Goal: Task Accomplishment & Management: Complete application form

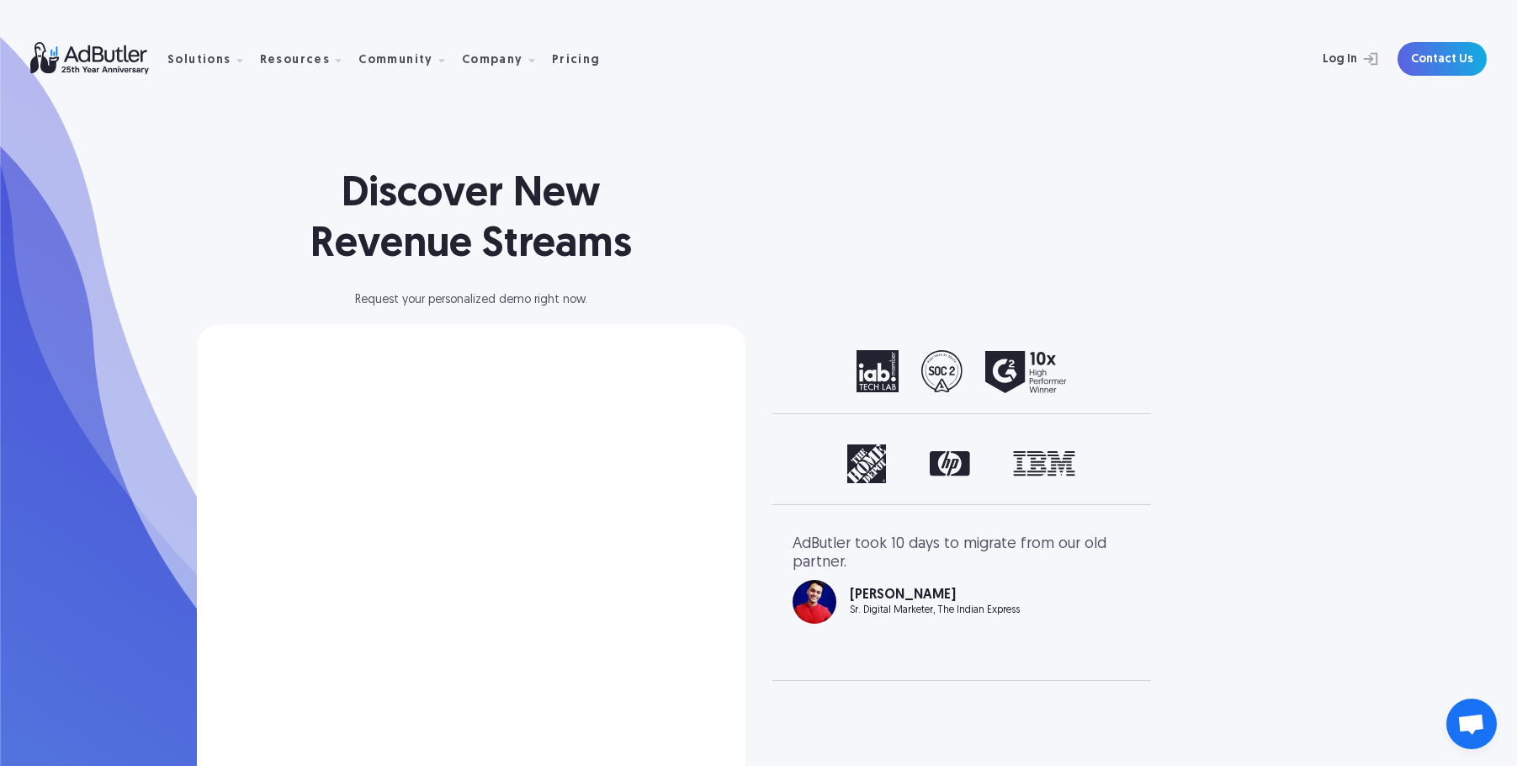
scroll to position [455, 0]
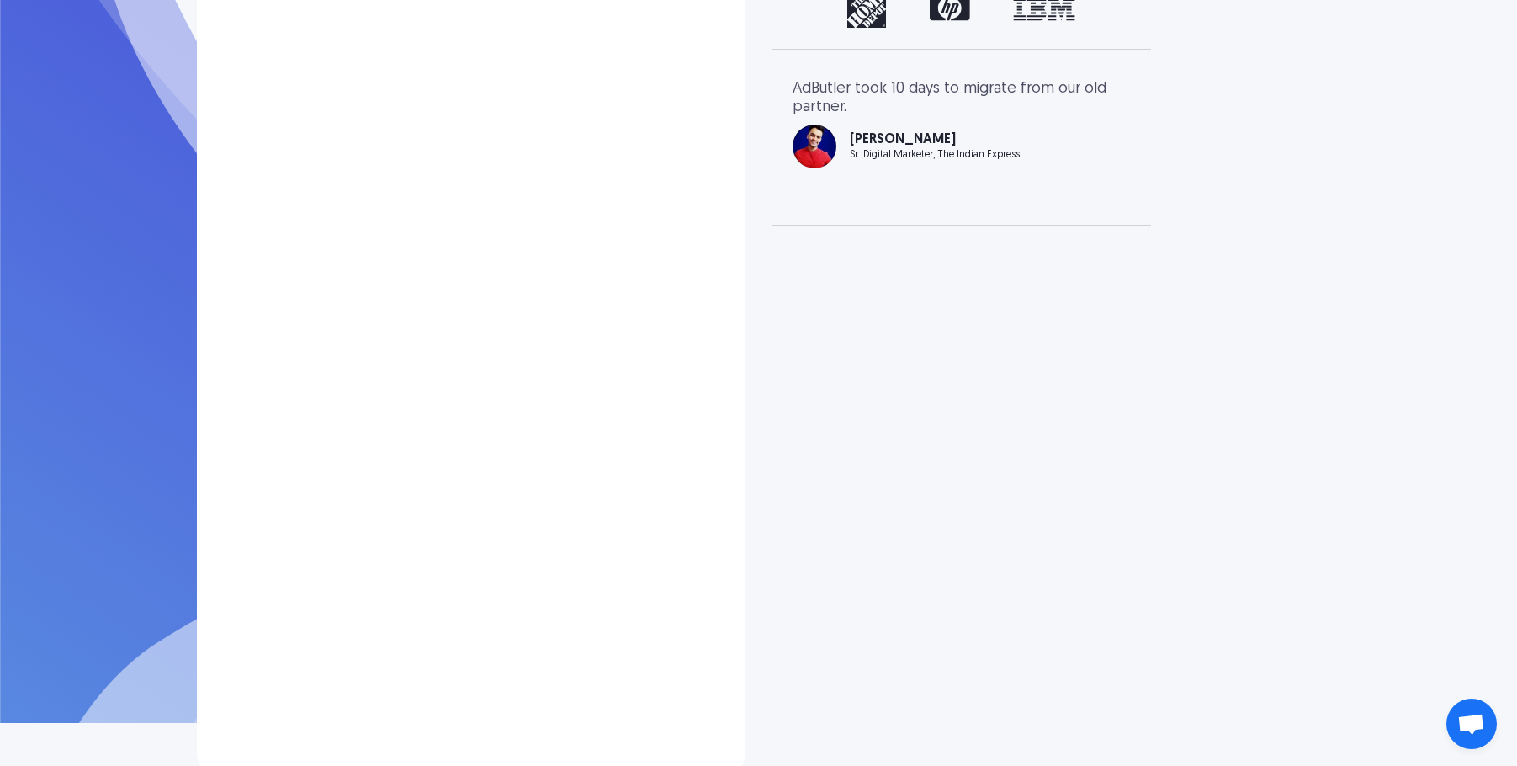
select select "[GEOGRAPHIC_DATA]"
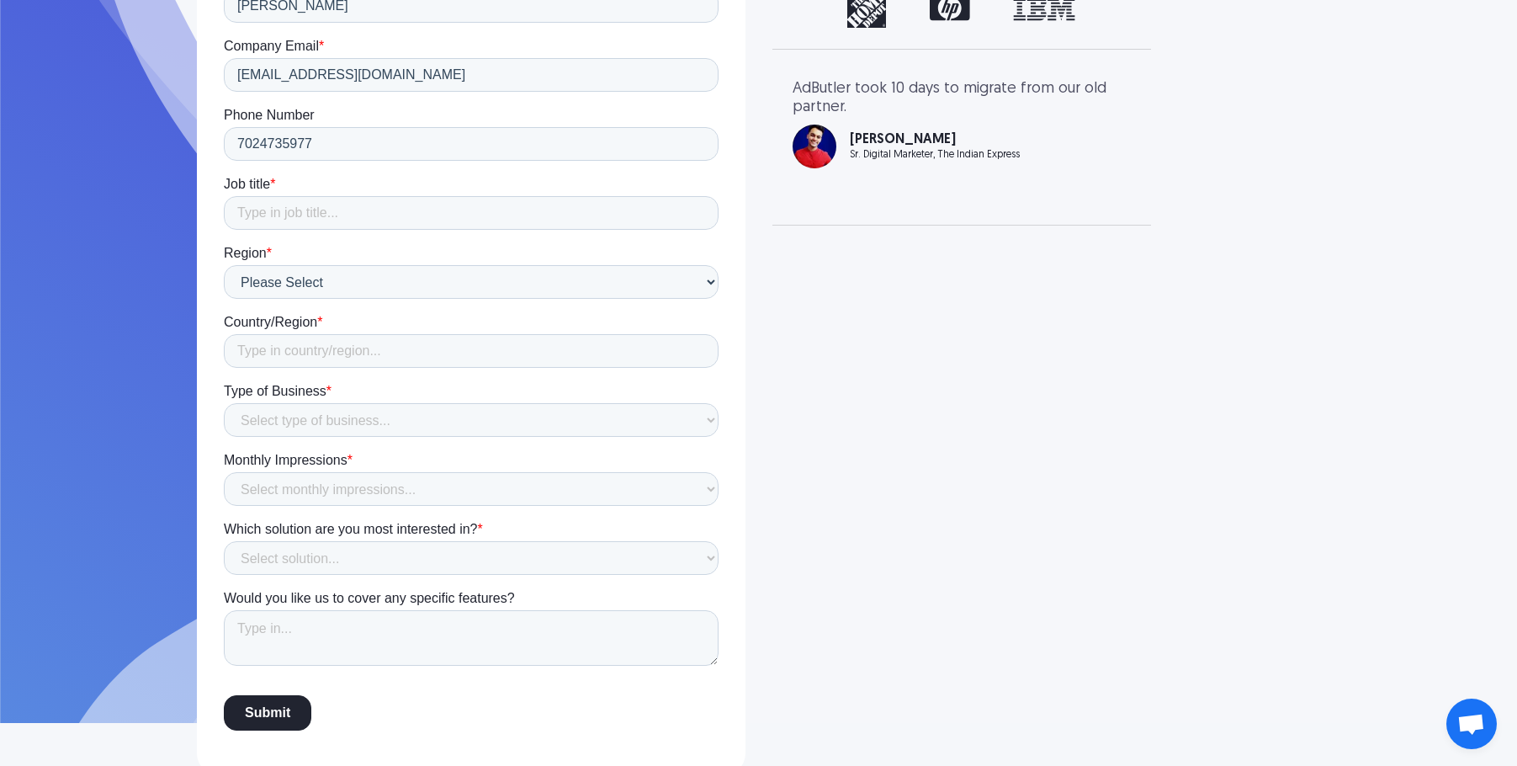
scroll to position [0, 0]
click at [323, 219] on input "Job title *" at bounding box center [470, 213] width 495 height 34
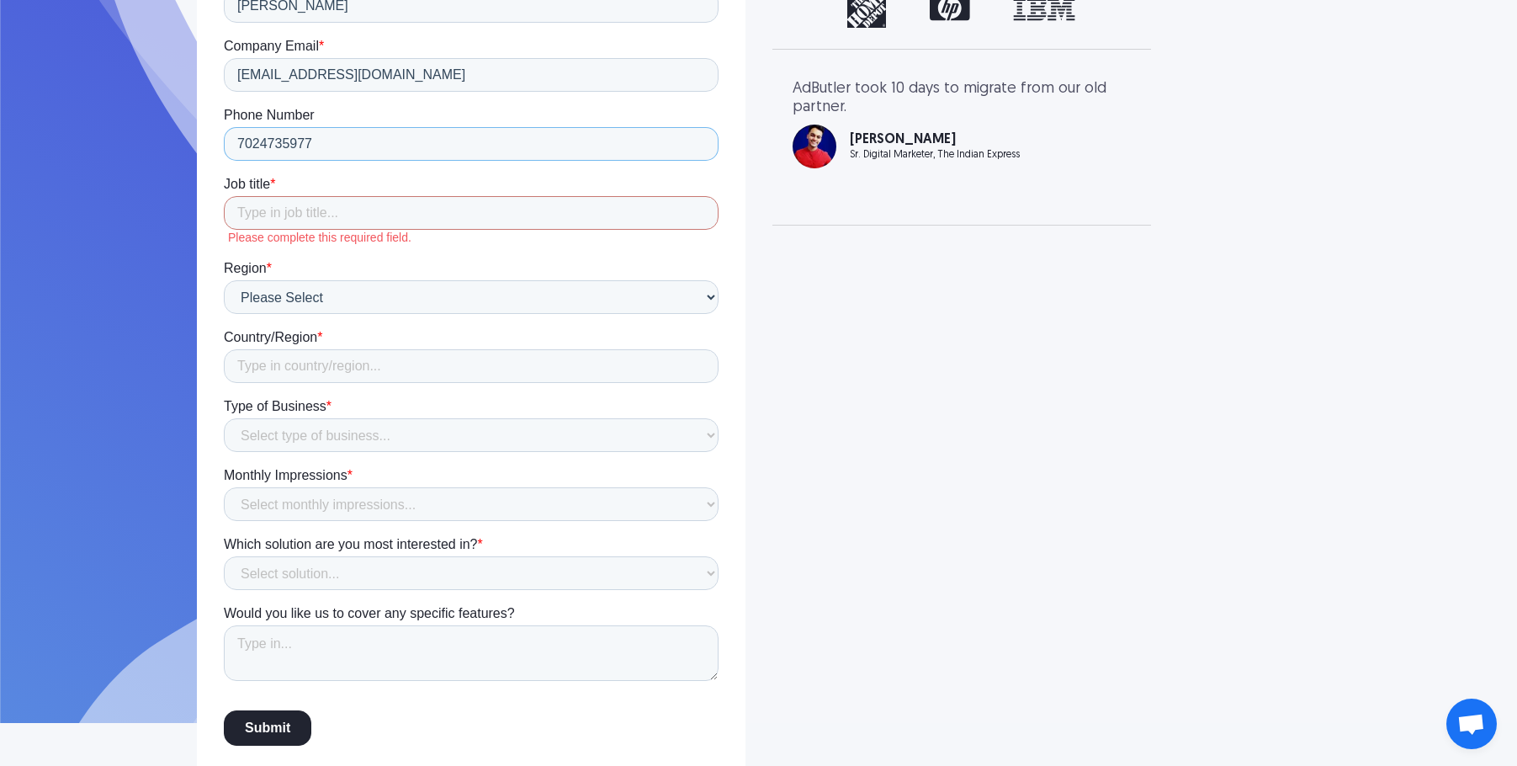
click at [293, 145] on input "7024735977" at bounding box center [470, 144] width 495 height 34
type input "7024735877"
click at [334, 207] on input "Job title *" at bounding box center [470, 213] width 495 height 34
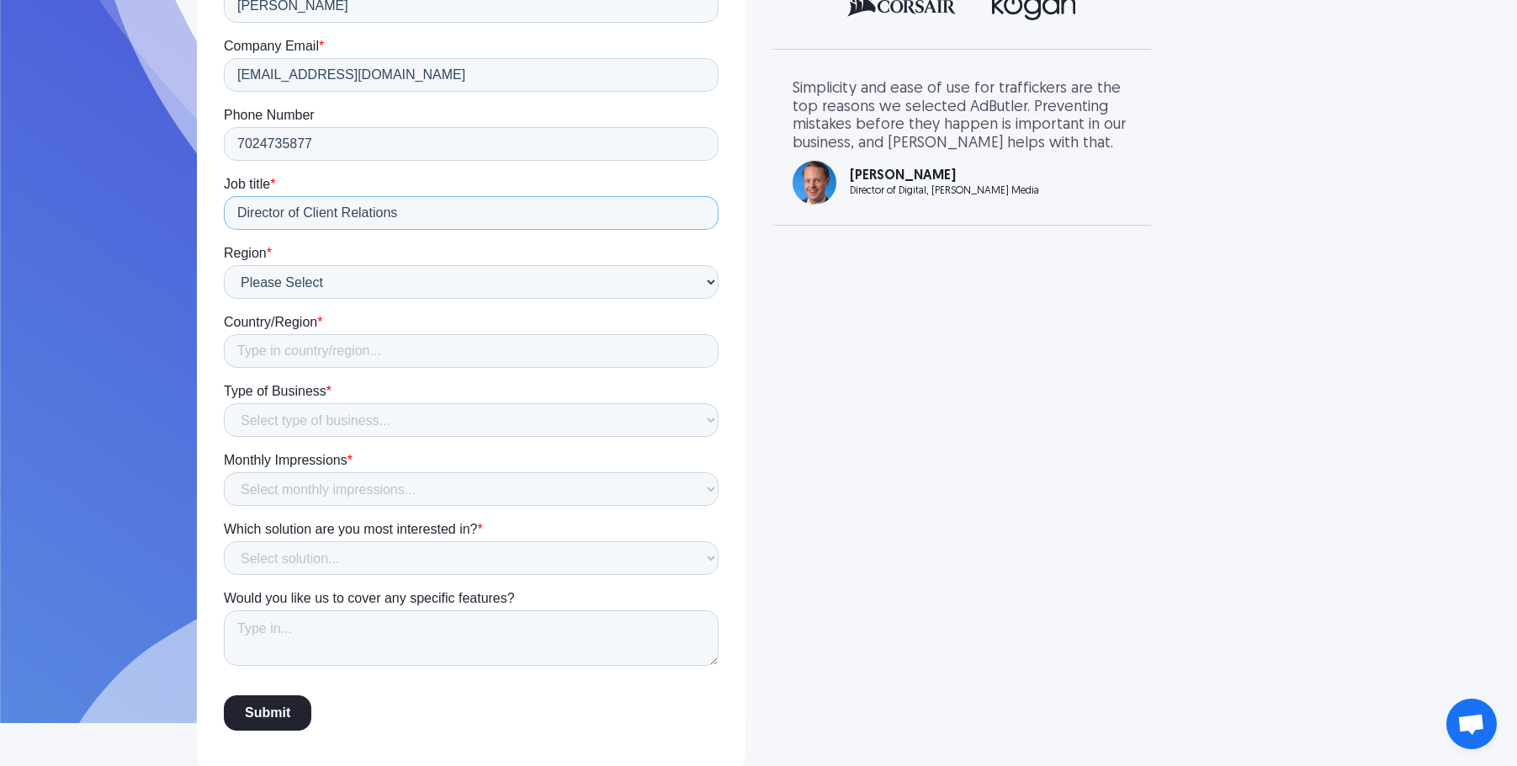
type input "Director of Client Relations"
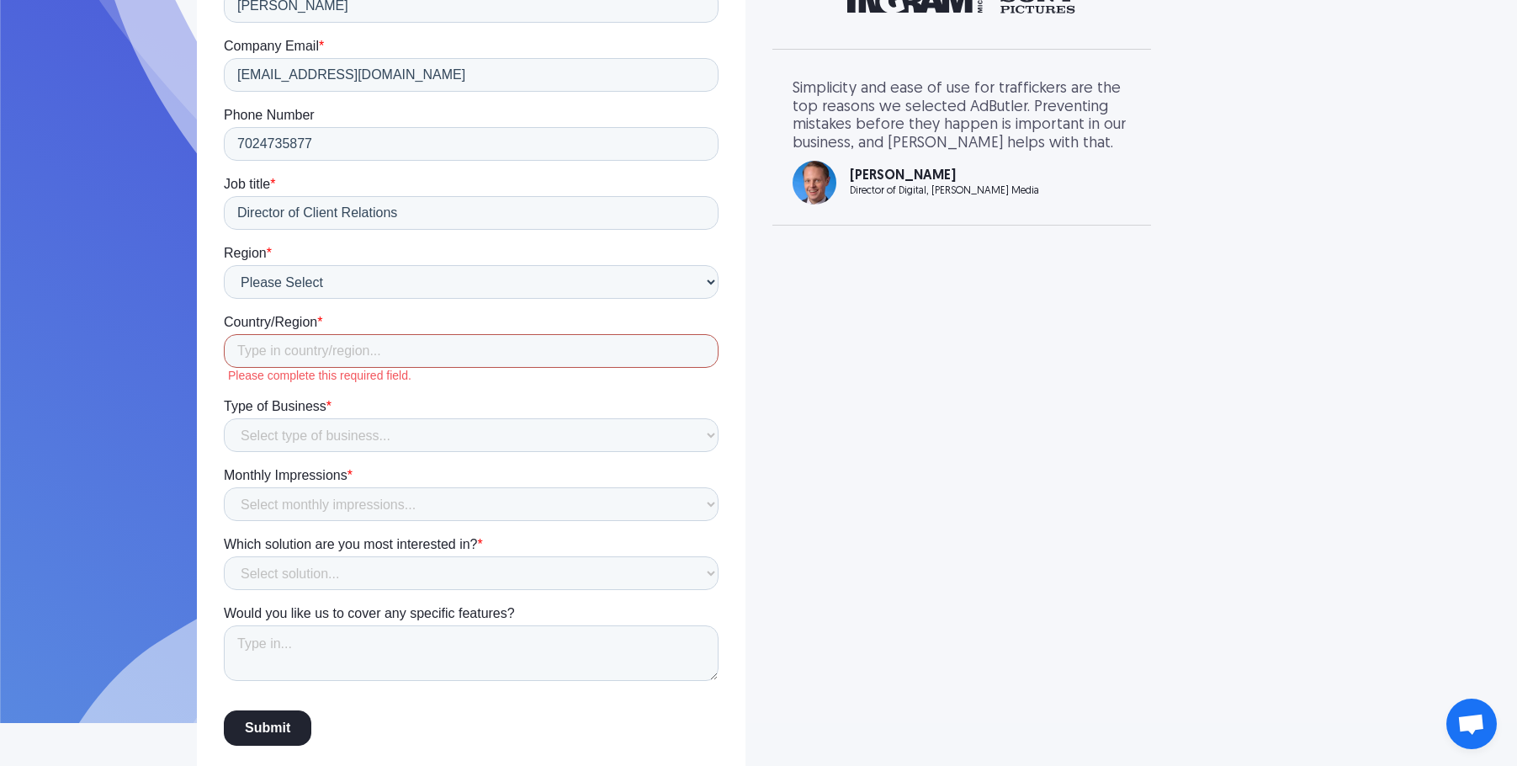
click at [323, 356] on input "Country/Region *" at bounding box center [470, 351] width 495 height 34
type input "[GEOGRAPHIC_DATA]"
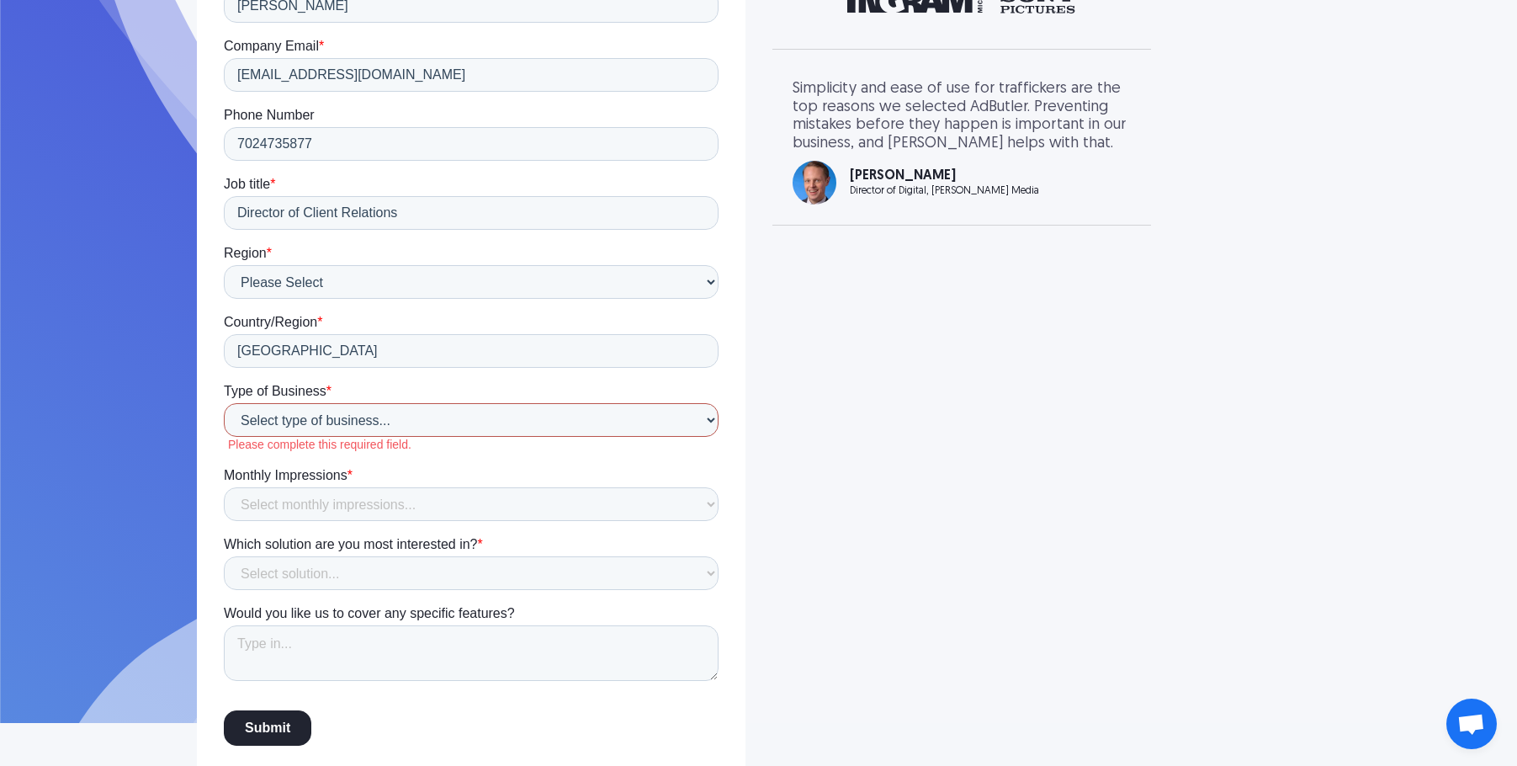
click at [309, 421] on select "Select type of business... Publisher Advertiser Brand Agency Network SSP DSP Ex…" at bounding box center [470, 420] width 495 height 34
select select "Agency"
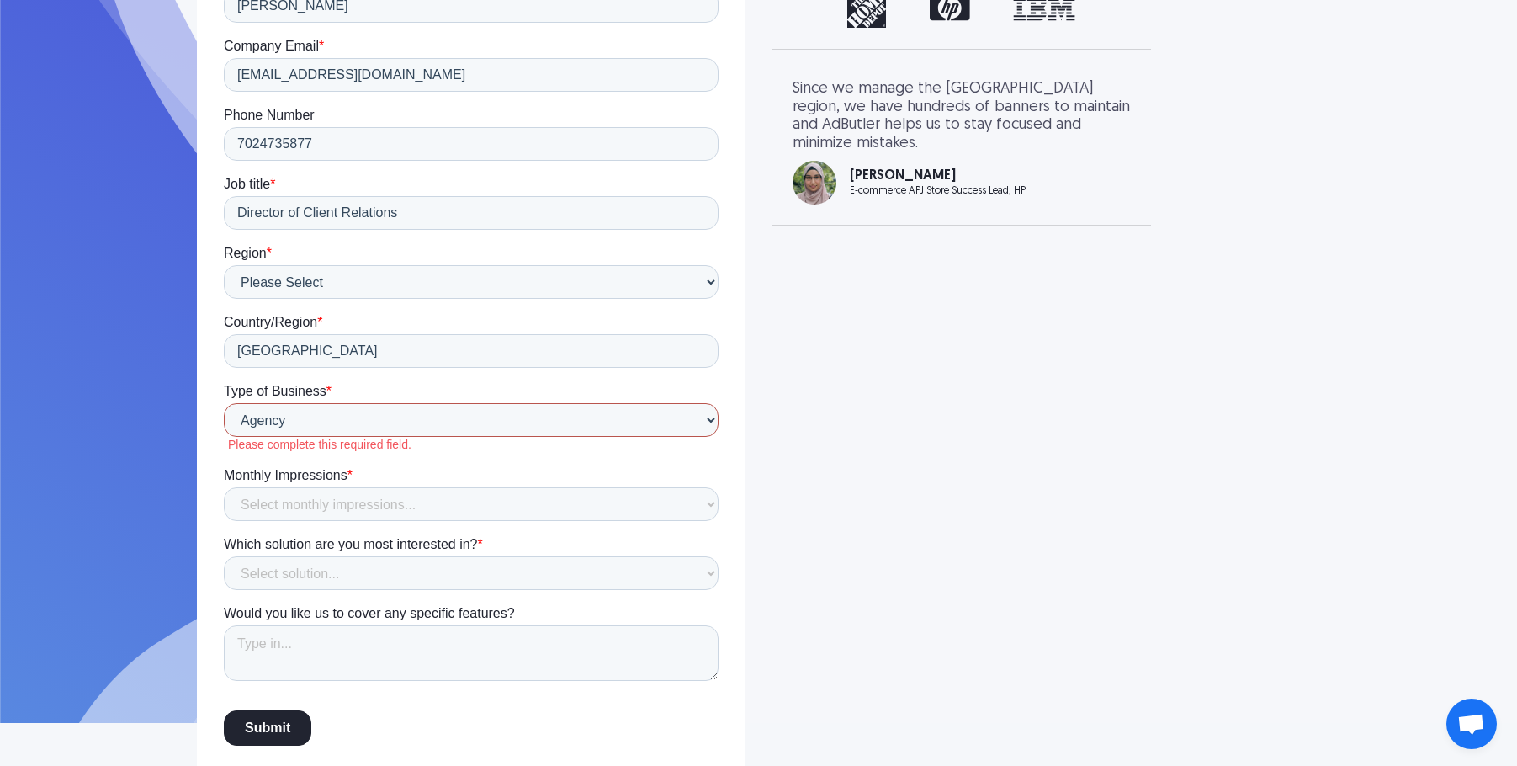
click at [223, 437] on select "Select type of business... Publisher Advertiser Brand Agency Network SSP DSP Ex…" at bounding box center [470, 420] width 495 height 34
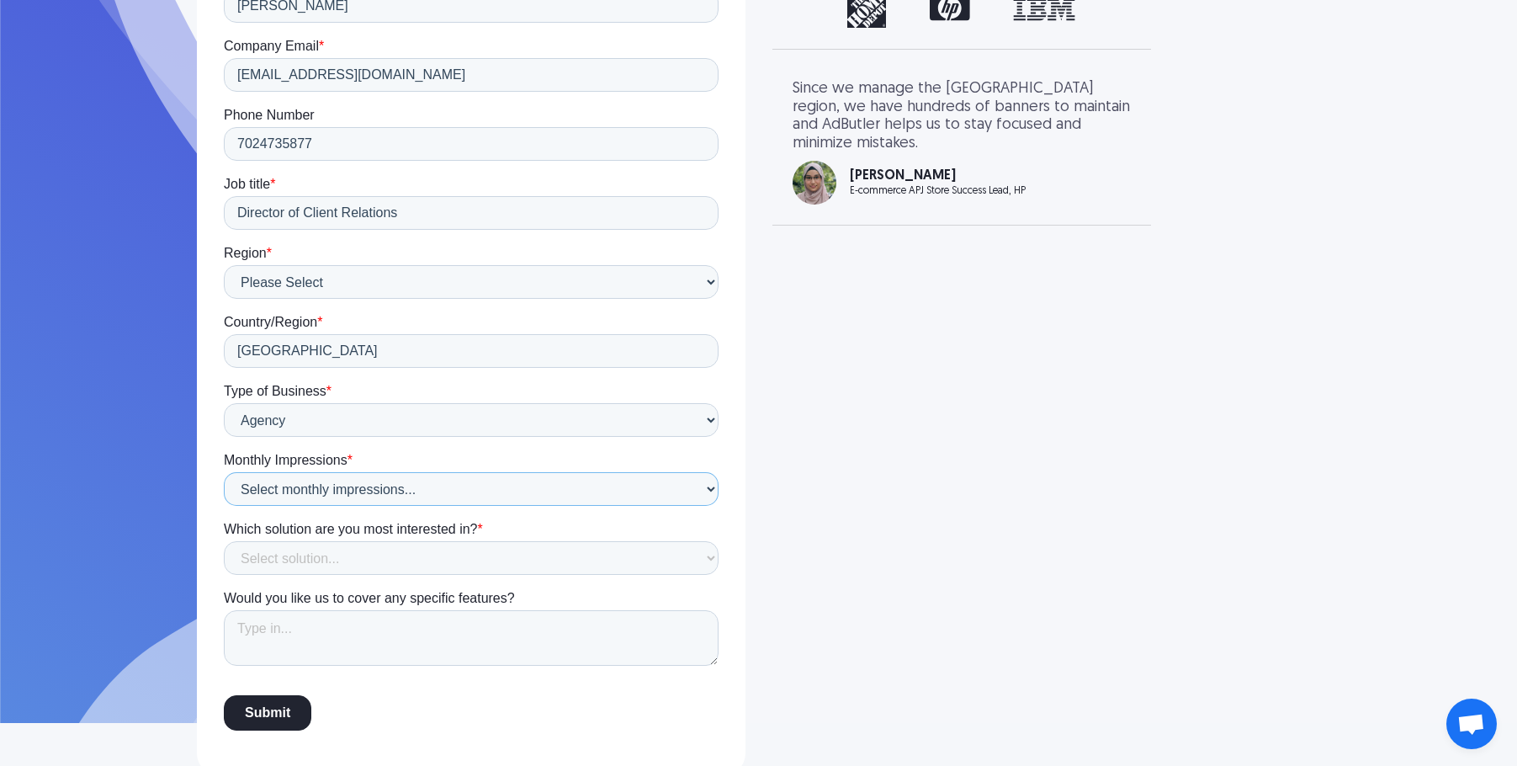
click at [350, 485] on select "Select monthly impressions... Less than 1 million 1 - 10 million 10 - 100 milli…" at bounding box center [470, 489] width 495 height 34
select select "Not sure"
click at [223, 506] on select "Select monthly impressions... Less than 1 million 1 - 10 million 10 - 100 milli…" at bounding box center [470, 489] width 495 height 34
click at [358, 563] on select "Select solution... Display Ad Server Supply-Side Programmatic Video Ad Server M…" at bounding box center [470, 558] width 495 height 34
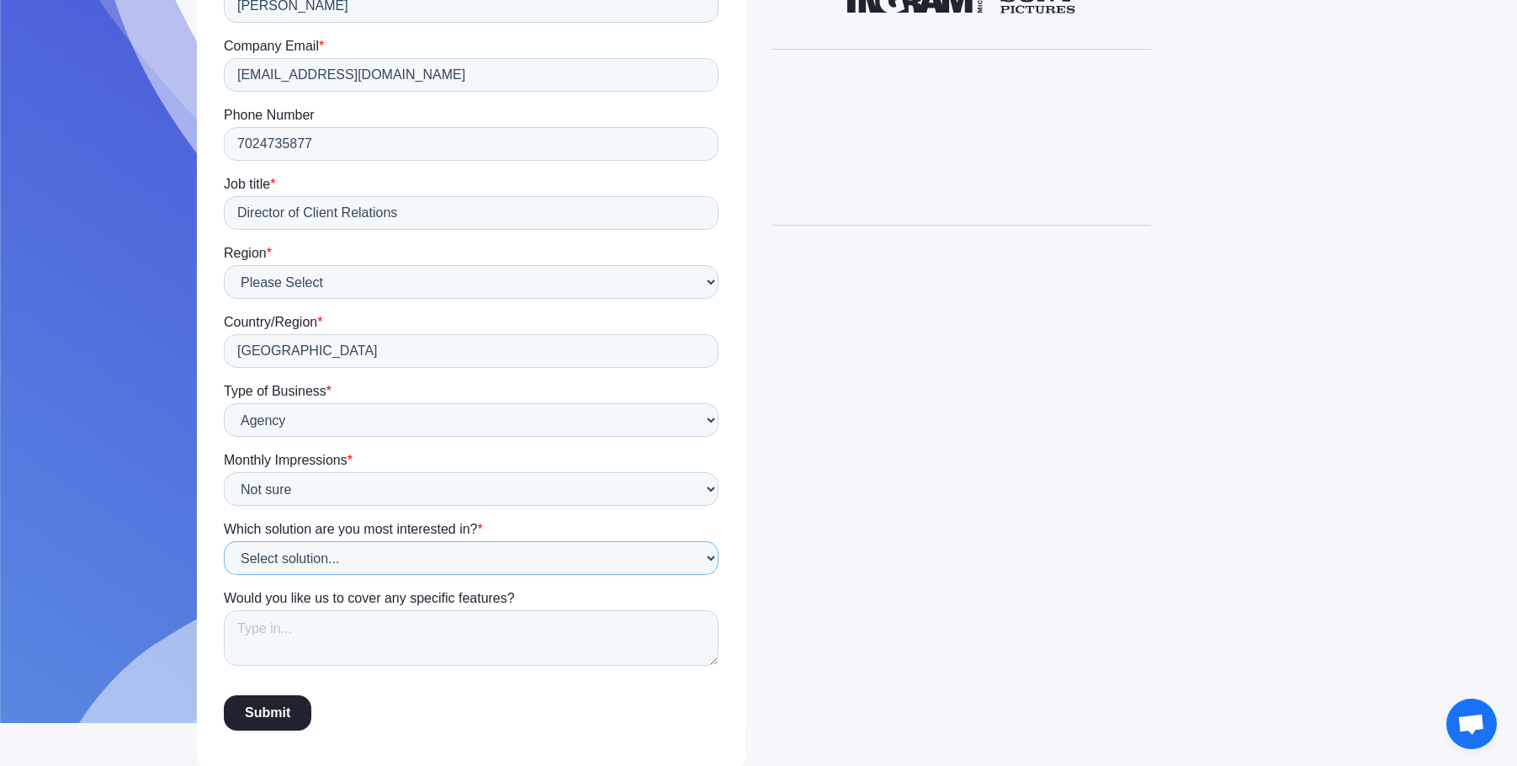
select select "Not Sure"
click at [223, 575] on select "Select solution... Display Ad Server Supply-Side Programmatic Video Ad Server M…" at bounding box center [470, 558] width 495 height 34
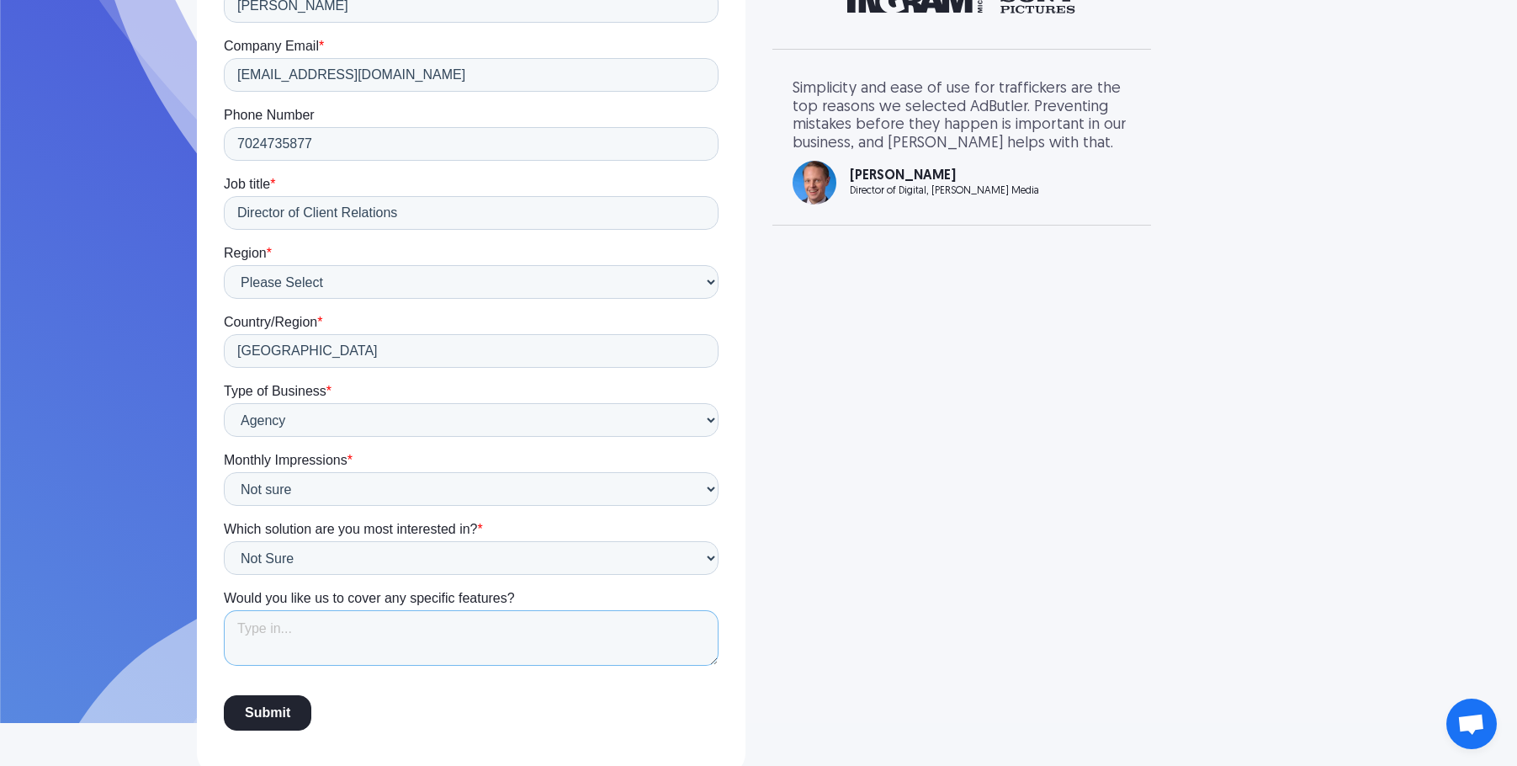
click at [382, 638] on textarea "Would you like us to cover any specific features?" at bounding box center [470, 638] width 495 height 56
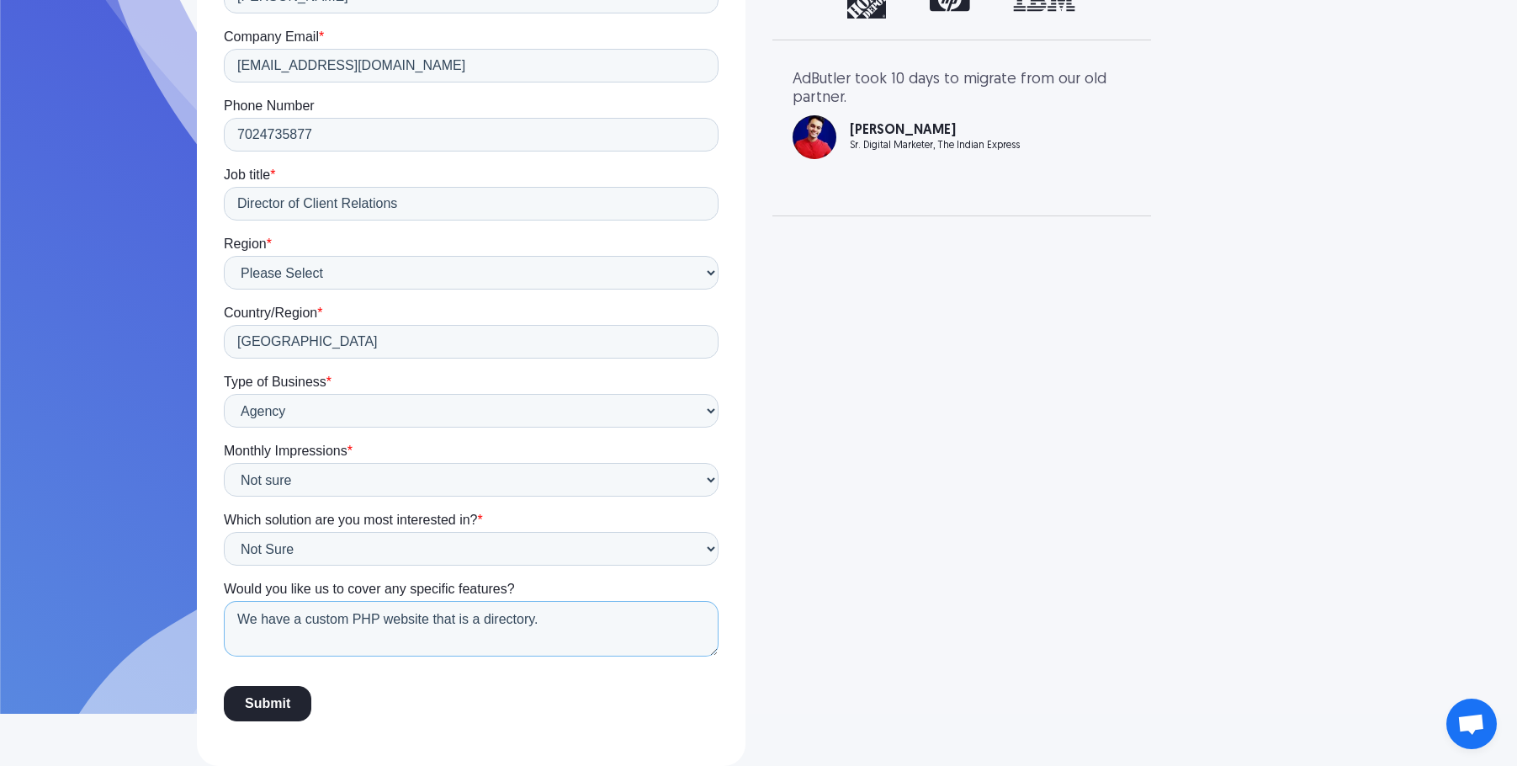
drag, startPoint x: 531, startPoint y: 619, endPoint x: 545, endPoint y: 618, distance: 14.3
click at [538, 618] on textarea "We have a custom PHP website that is a directory." at bounding box center [470, 629] width 495 height 56
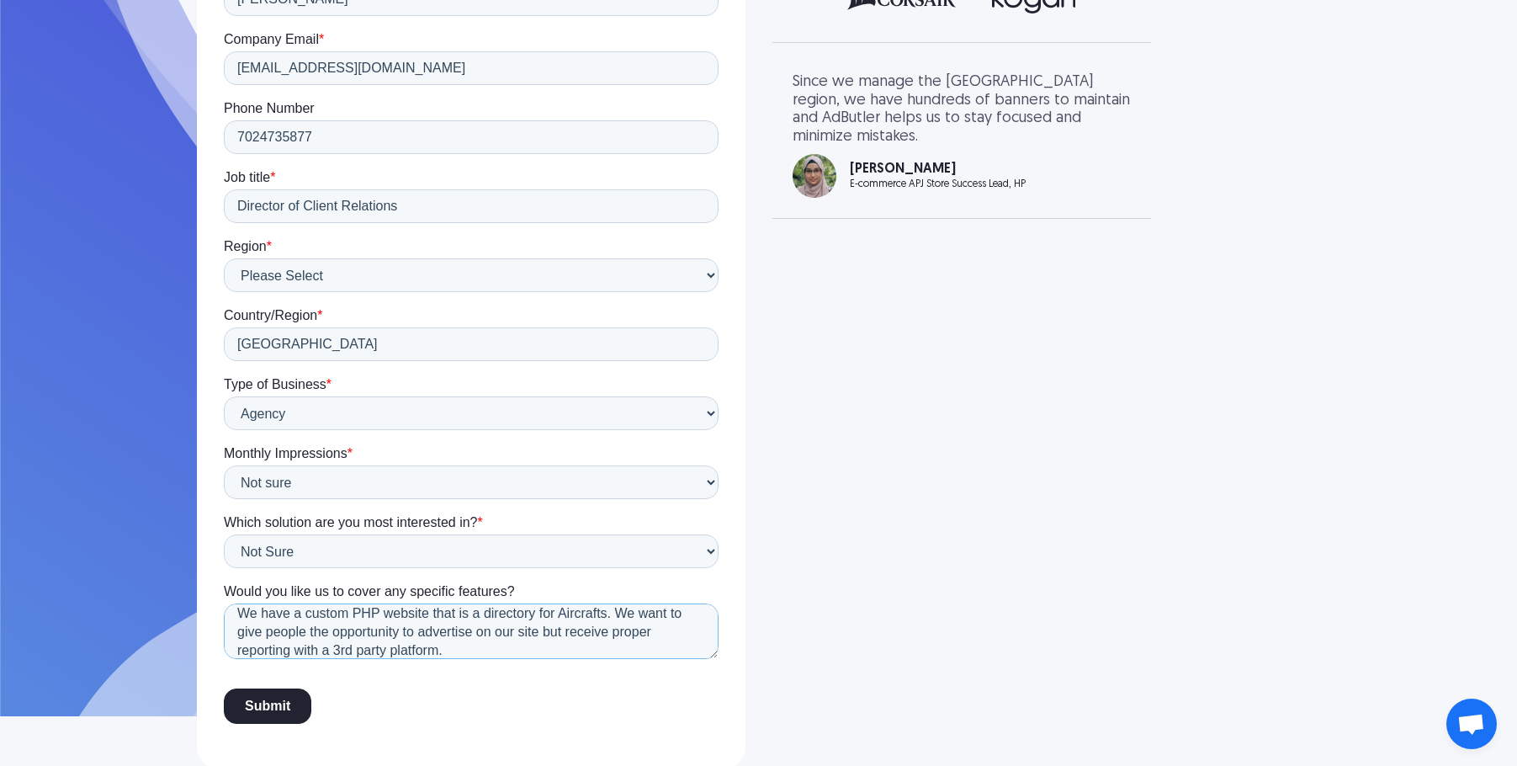
scroll to position [5, 0]
type textarea "We have a custom PHP website that is a directory for Aircrafts. We want to give…"
click at [241, 708] on input "Submit" at bounding box center [266, 705] width 87 height 35
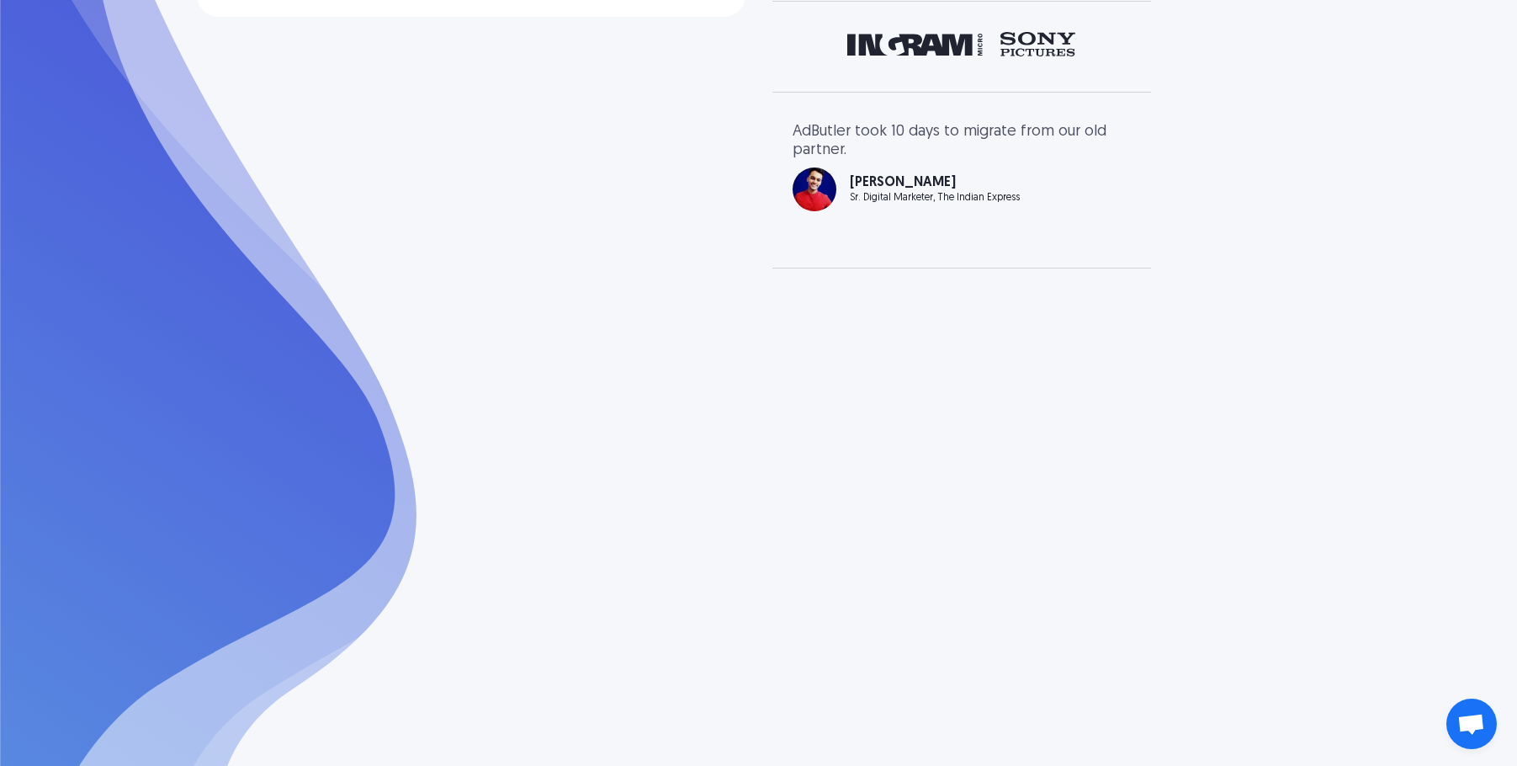
scroll to position [0, 0]
